Goal: Task Accomplishment & Management: Complete application form

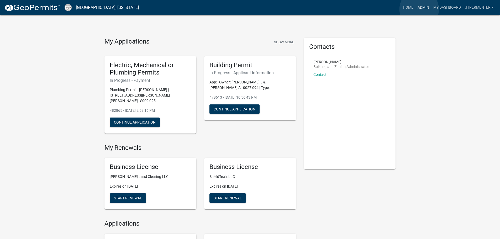
click at [419, 9] on link "Admin" at bounding box center [423, 8] width 16 height 10
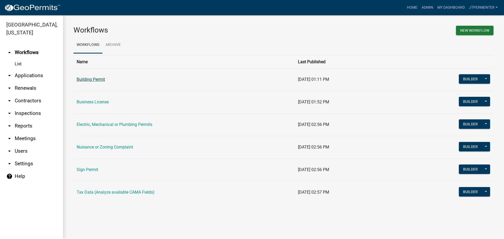
click at [99, 78] on link "Building Permit" at bounding box center [91, 79] width 28 height 5
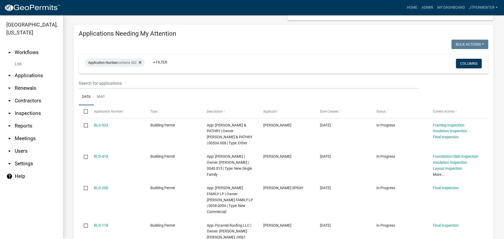
scroll to position [52, 0]
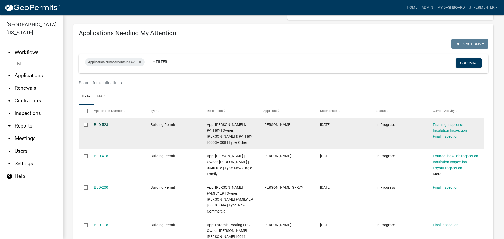
click at [101, 124] on link "BLD-523" at bounding box center [101, 124] width 14 height 4
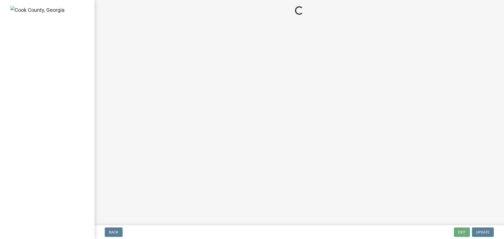
select select "99a32835-11ba-4368-9d1a-cbf1779c6d76"
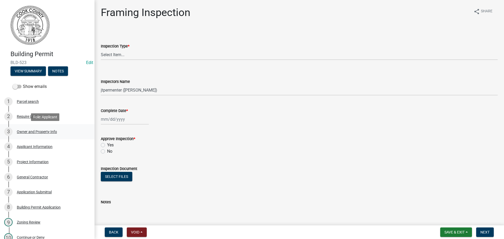
click at [40, 132] on div "Owner and Property Info" at bounding box center [37, 132] width 40 height 4
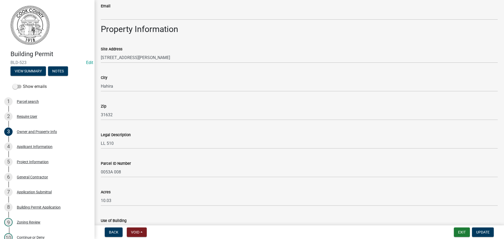
scroll to position [257, 0]
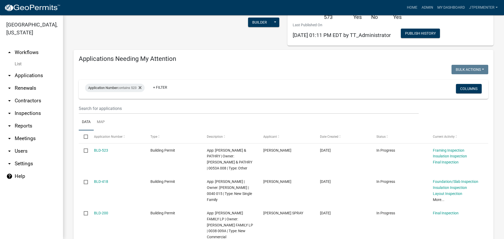
scroll to position [26, 0]
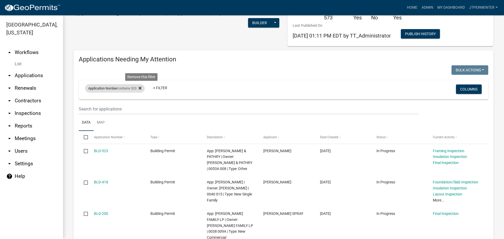
click at [141, 89] on icon at bounding box center [139, 88] width 3 height 4
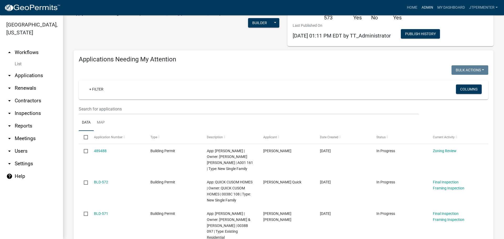
click at [429, 6] on link "Admin" at bounding box center [427, 8] width 16 height 10
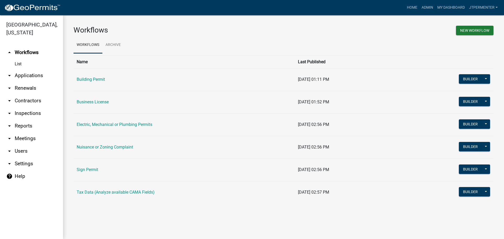
click at [99, 82] on td "Building Permit" at bounding box center [183, 79] width 221 height 23
click at [100, 80] on link "Building Permit" at bounding box center [91, 79] width 28 height 5
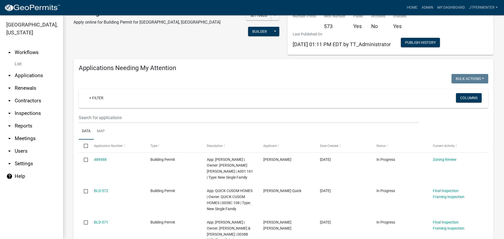
scroll to position [52, 0]
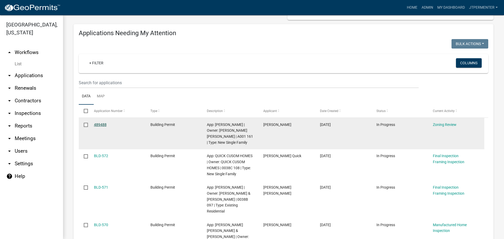
click at [102, 125] on link "489488" at bounding box center [100, 124] width 13 height 4
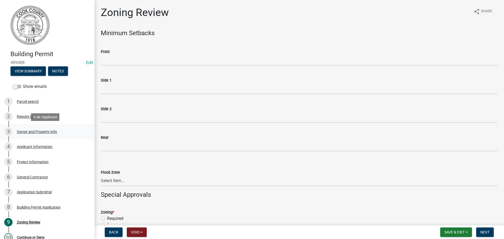
click at [46, 132] on div "Owner and Property Info" at bounding box center [37, 132] width 40 height 4
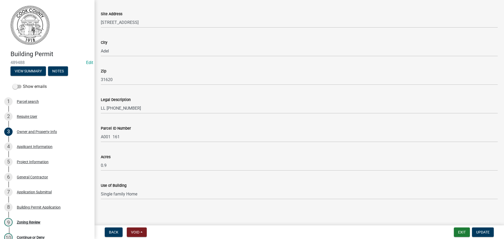
scroll to position [257, 0]
click at [36, 147] on div "Applicant Information" at bounding box center [35, 147] width 36 height 4
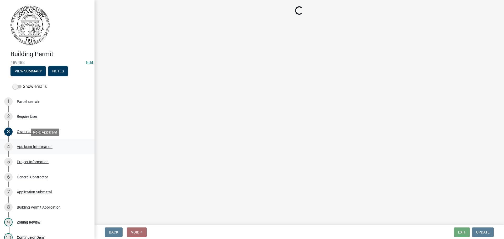
scroll to position [0, 0]
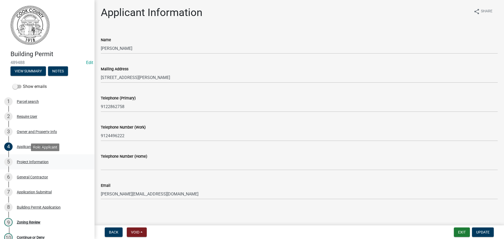
click at [32, 163] on div "Project Information" at bounding box center [33, 162] width 32 height 4
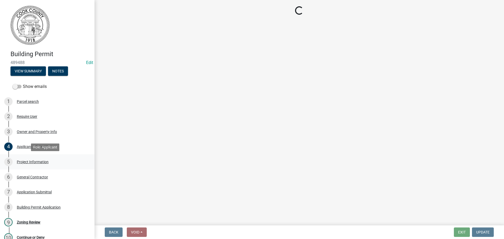
select select "42590599-3c97-479d-b3e9-fbeca9af4fb5"
select select "f413462a-a798-4a98-8478-fb6197e89690"
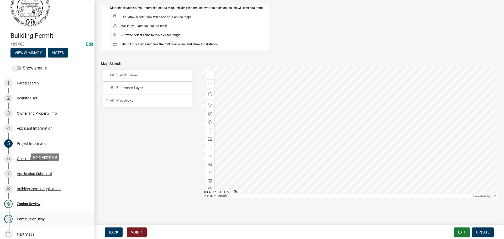
scroll to position [52, 0]
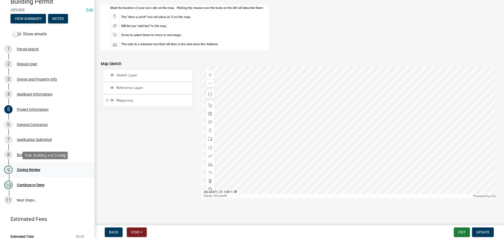
click at [22, 172] on div "Zoning Review" at bounding box center [29, 170] width 24 height 4
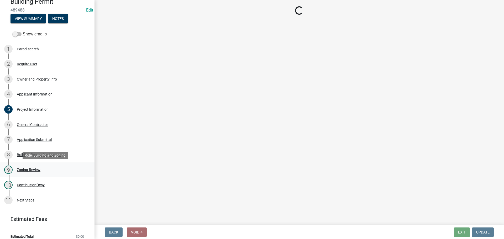
scroll to position [0, 0]
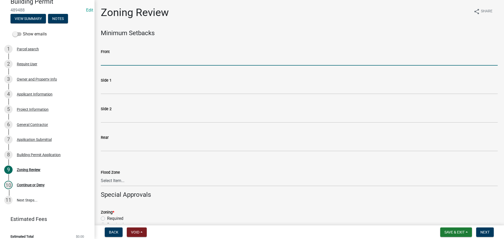
click at [127, 61] on input "Front" at bounding box center [299, 60] width 397 height 11
type input "55"
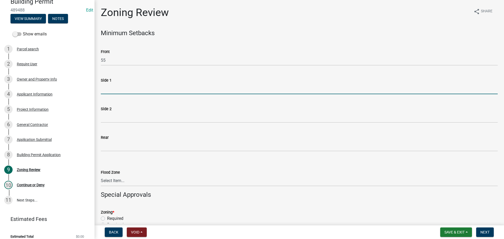
click at [111, 85] on input "Side 1" at bounding box center [299, 88] width 397 height 11
type input "10"
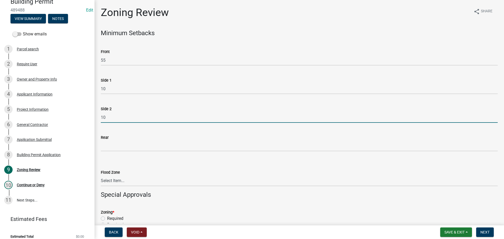
type input "10"
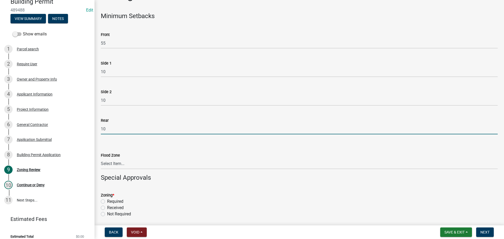
scroll to position [26, 0]
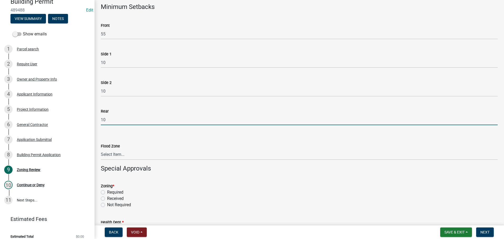
type input "10"
click at [119, 153] on select "Select Item... In Flood Zone Not In Flood Zone" at bounding box center [299, 154] width 397 height 11
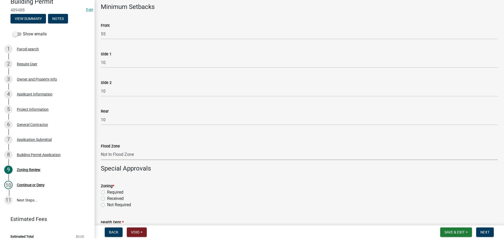
click at [101, 149] on select "Select Item... In Flood Zone Not In Flood Zone" at bounding box center [299, 154] width 397 height 11
select select "15c07a4b-bbe1-4e02-bfa8-0d747ace02e2"
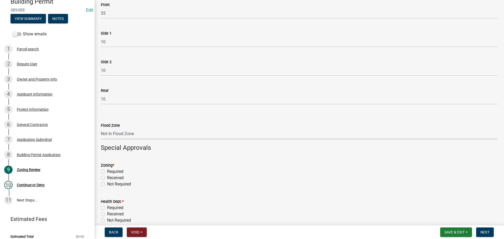
scroll to position [79, 0]
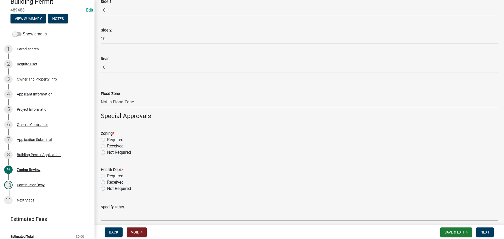
click at [107, 141] on label "Required" at bounding box center [115, 140] width 16 height 6
click at [107, 140] on input "Required" at bounding box center [108, 138] width 3 height 3
radio input "true"
click at [107, 189] on label "Not Required" at bounding box center [119, 188] width 24 height 6
click at [107, 189] on input "Not Required" at bounding box center [108, 186] width 3 height 3
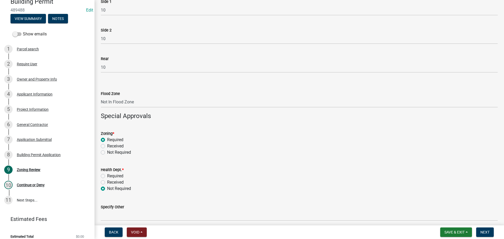
radio input "true"
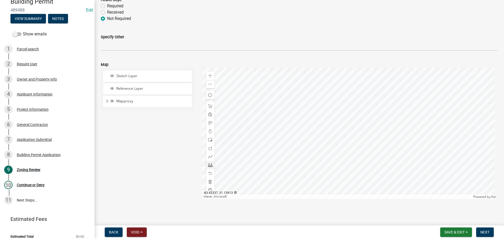
scroll to position [249, 0]
click at [485, 234] on span "Next" at bounding box center [484, 232] width 9 height 4
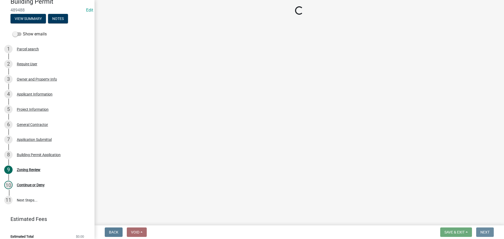
scroll to position [0, 0]
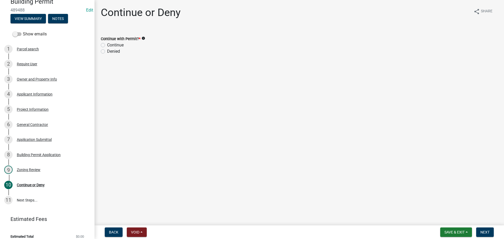
drag, startPoint x: 102, startPoint y: 45, endPoint x: 110, endPoint y: 47, distance: 8.1
click at [107, 45] on label "Continue" at bounding box center [115, 45] width 17 height 6
click at [107, 45] on input "Continue" at bounding box center [108, 43] width 3 height 3
radio input "true"
click at [482, 233] on span "Next" at bounding box center [484, 232] width 9 height 4
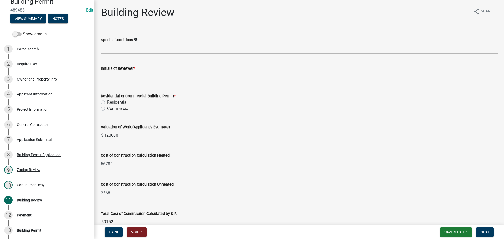
click at [129, 69] on label "Initials of Reviewer *" at bounding box center [118, 69] width 34 height 4
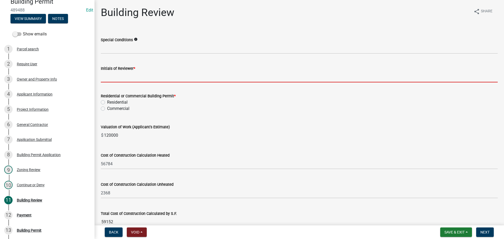
click at [129, 72] on input "Initials of Reviewer *" at bounding box center [299, 77] width 397 height 11
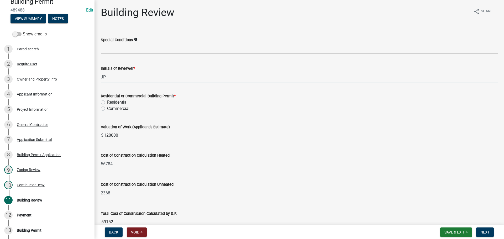
type input "JP"
click at [107, 102] on label "Residential" at bounding box center [117, 102] width 20 height 6
click at [107, 102] on input "Residential" at bounding box center [108, 100] width 3 height 3
radio input "true"
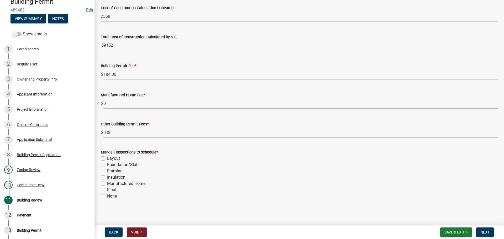
scroll to position [178, 0]
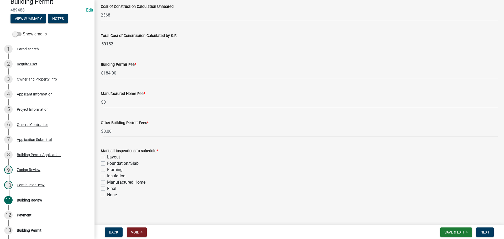
click at [107, 164] on label "Foundation/Slab" at bounding box center [122, 163] width 31 height 6
click at [107, 164] on input "Foundation/Slab" at bounding box center [108, 161] width 3 height 3
checkbox input "true"
checkbox input "false"
checkbox input "true"
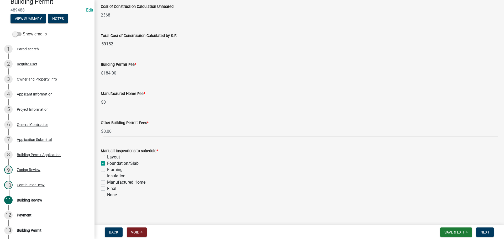
checkbox input "false"
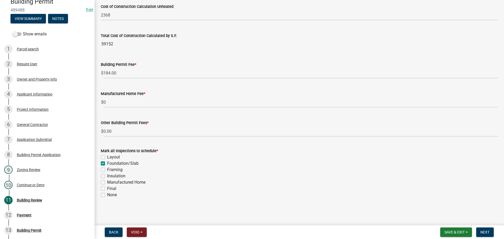
click at [107, 169] on label "Framing" at bounding box center [114, 170] width 15 height 6
click at [107, 169] on input "Framing" at bounding box center [108, 168] width 3 height 3
checkbox input "true"
checkbox input "false"
checkbox input "true"
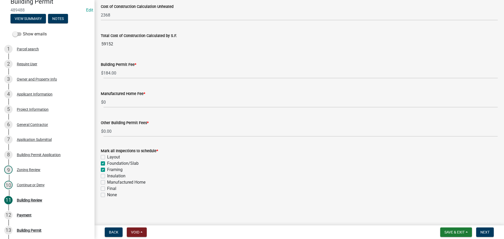
checkbox input "true"
checkbox input "false"
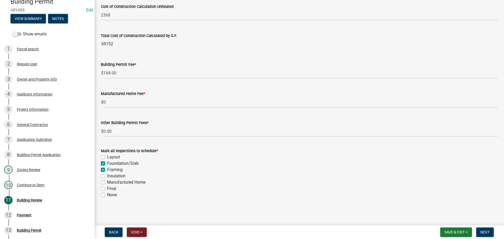
click at [107, 188] on label "Final" at bounding box center [111, 188] width 9 height 6
click at [107, 188] on input "Final" at bounding box center [108, 186] width 3 height 3
checkbox input "true"
checkbox input "false"
checkbox input "true"
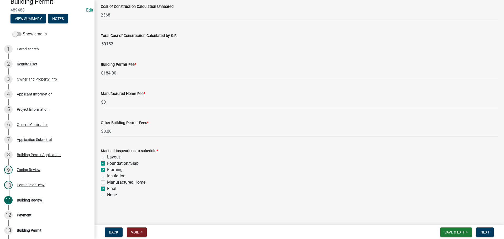
checkbox input "true"
checkbox input "false"
checkbox input "true"
checkbox input "false"
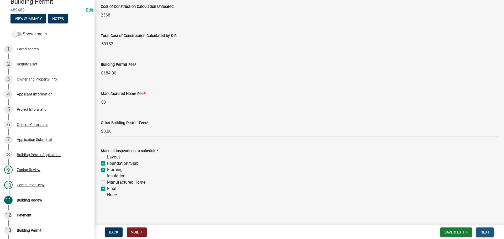
click at [488, 231] on span "Next" at bounding box center [484, 232] width 9 height 4
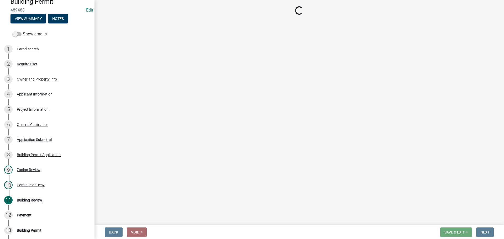
select select "3: 3"
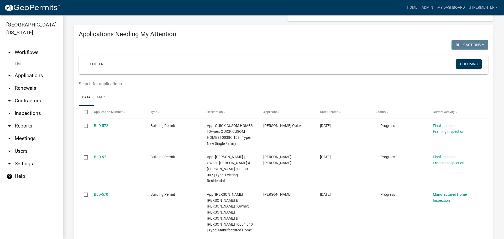
scroll to position [52, 0]
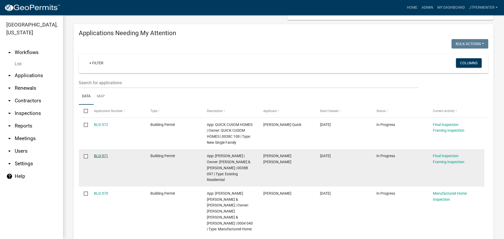
click at [96, 154] on link "BLD-571" at bounding box center [101, 156] width 14 height 4
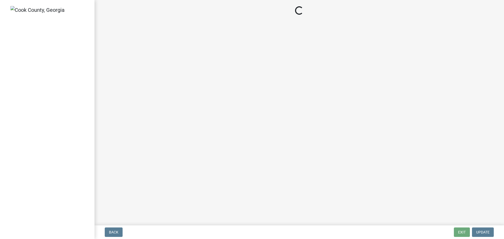
select select "99a32835-11ba-4368-9d1a-cbf1779c6d76"
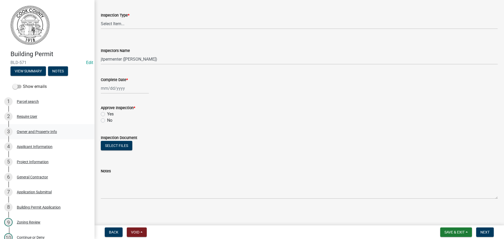
scroll to position [31, 0]
drag, startPoint x: 29, startPoint y: 131, endPoint x: 32, endPoint y: 131, distance: 2.7
click at [29, 131] on div "Owner and Property Info" at bounding box center [37, 132] width 40 height 4
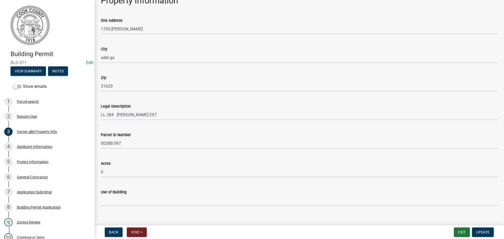
scroll to position [257, 0]
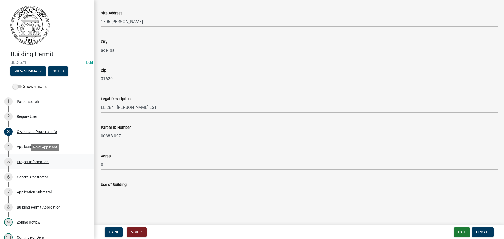
click at [43, 161] on div "Project Information" at bounding box center [33, 162] width 32 height 4
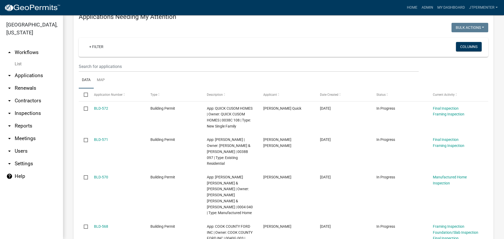
scroll to position [105, 0]
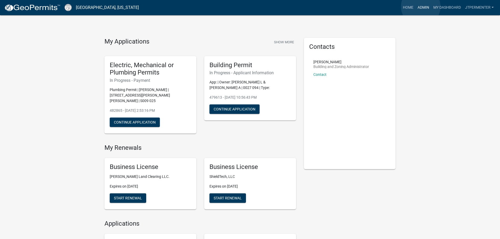
click at [420, 7] on link "Admin" at bounding box center [423, 8] width 16 height 10
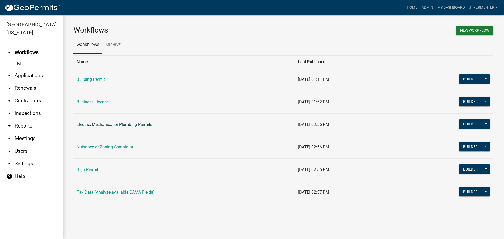
click at [88, 124] on link "Electric, Mechanical or Plumbing Permits" at bounding box center [115, 124] width 76 height 5
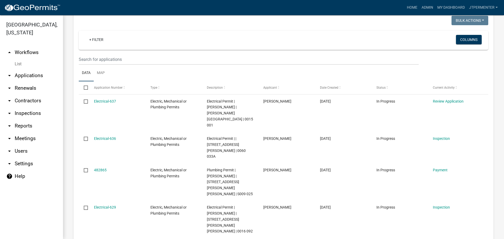
scroll to position [79, 0]
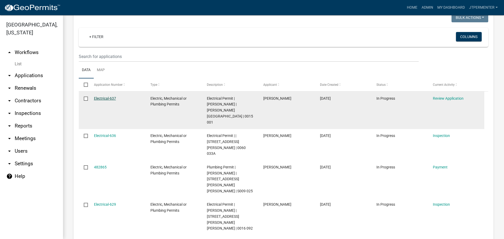
click at [103, 97] on link "Electrical-637" at bounding box center [105, 98] width 22 height 4
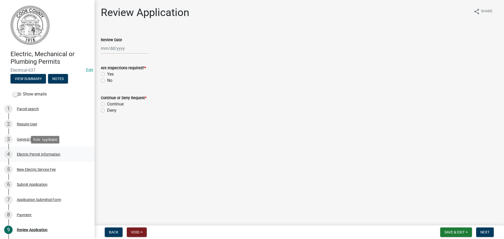
click at [38, 154] on div "Electric Permit Information" at bounding box center [39, 154] width 44 height 4
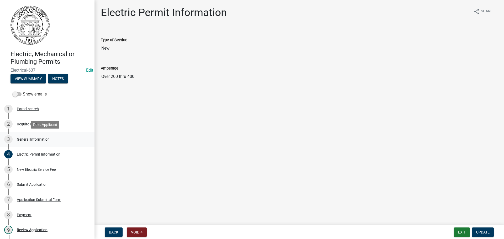
click at [27, 141] on div "General Information" at bounding box center [33, 139] width 33 height 4
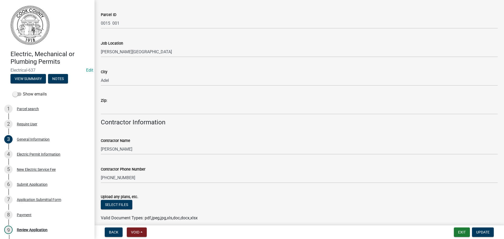
scroll to position [301, 0]
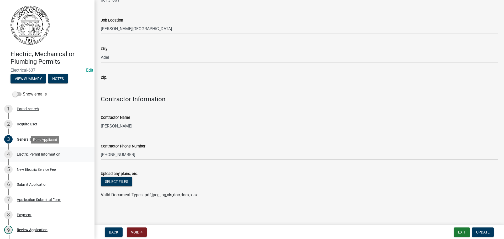
click at [40, 153] on div "Electric Permit Information" at bounding box center [39, 154] width 44 height 4
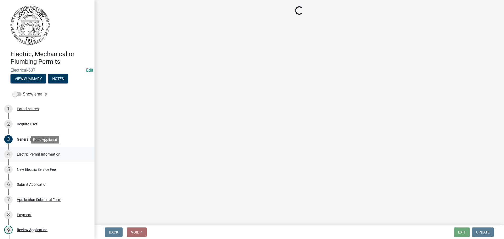
scroll to position [0, 0]
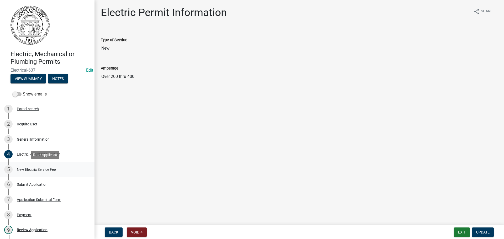
click at [38, 168] on div "New Electric Service Fee" at bounding box center [36, 170] width 39 height 4
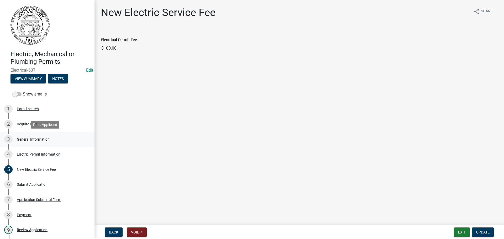
click at [26, 141] on div "General Information" at bounding box center [33, 139] width 33 height 4
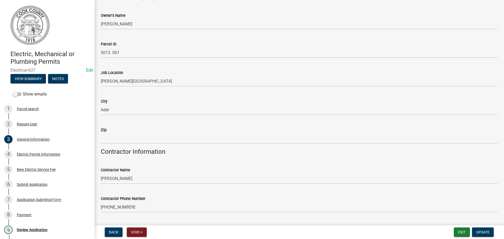
scroll to position [222, 0]
